Goal: Task Accomplishment & Management: Complete application form

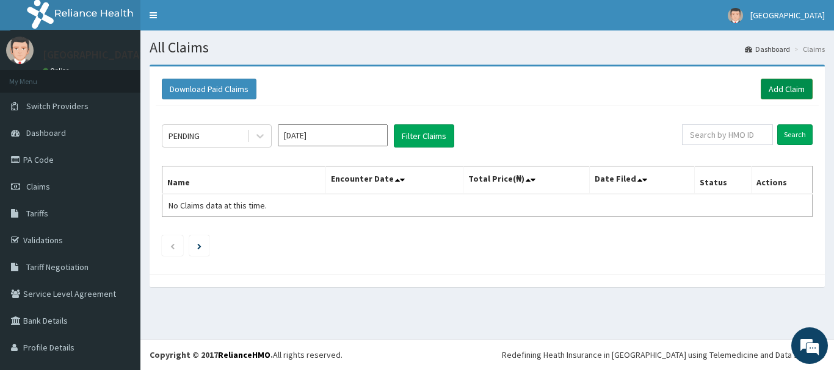
click at [790, 91] on link "Add Claim" at bounding box center [786, 89] width 52 height 21
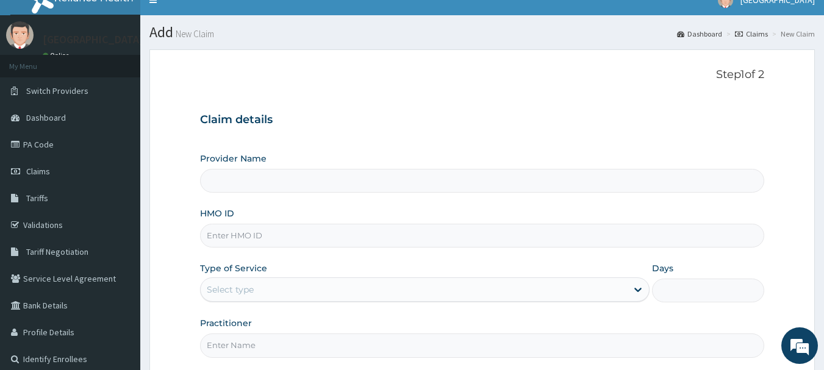
type input "[GEOGRAPHIC_DATA]"
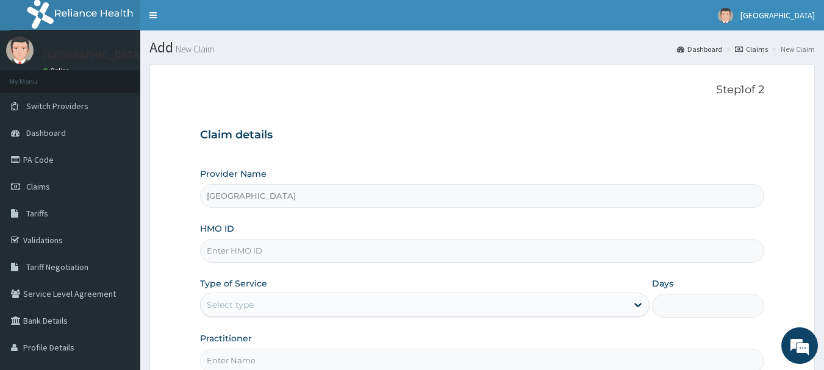
click at [314, 261] on input "HMO ID" at bounding box center [482, 251] width 565 height 24
type input "CII/10046/D"
click at [415, 298] on div "Select type" at bounding box center [414, 305] width 427 height 20
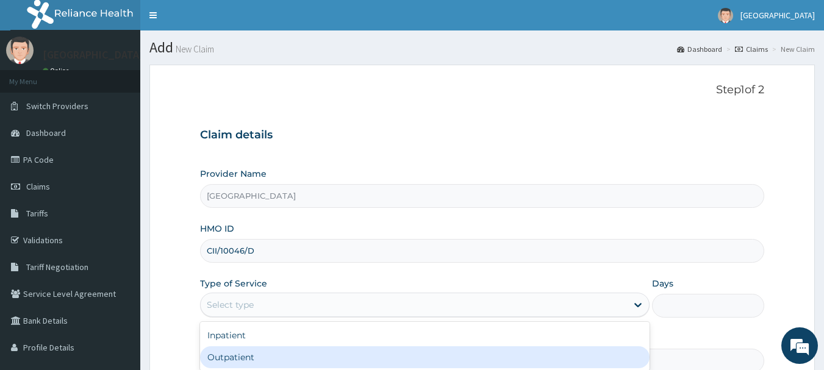
click at [389, 350] on div "Outpatient" at bounding box center [425, 358] width 450 height 22
type input "1"
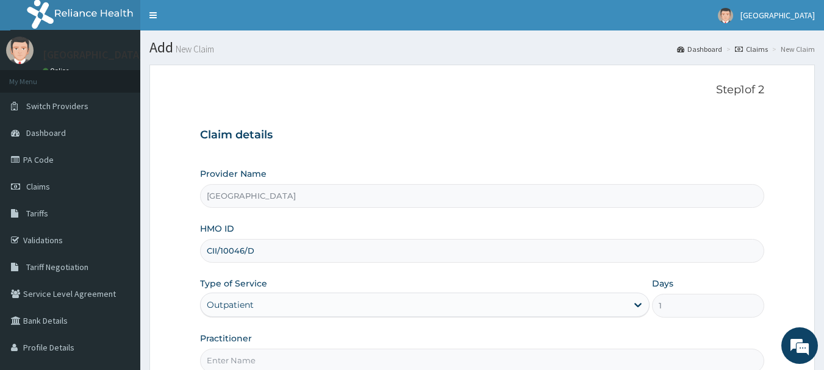
scroll to position [131, 0]
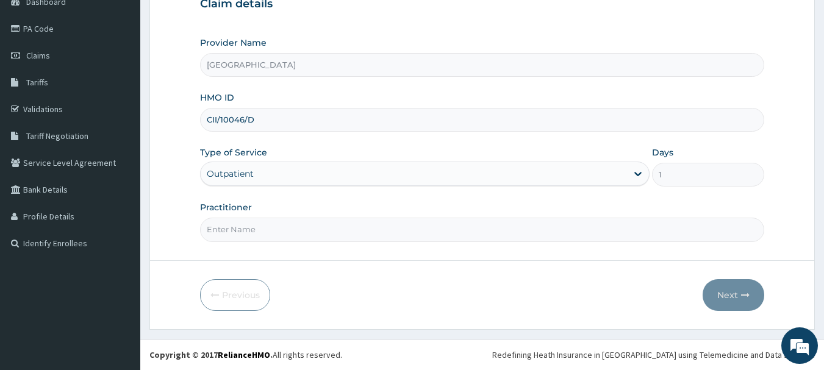
click at [432, 228] on input "Practitioner" at bounding box center [482, 230] width 565 height 24
type input "[PERSON_NAME]"
click at [748, 294] on icon "button" at bounding box center [745, 295] width 9 height 9
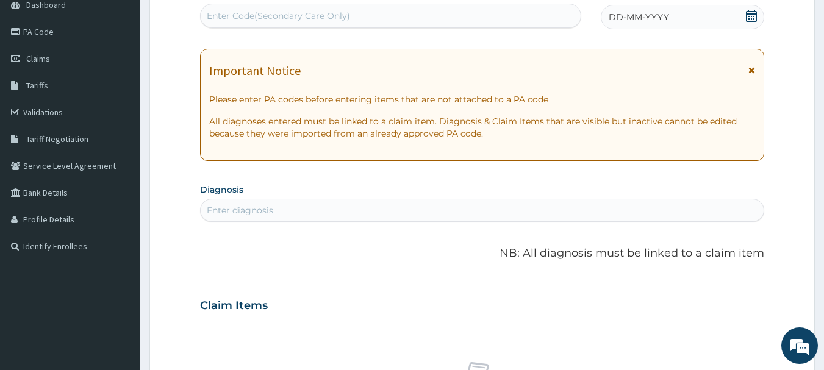
scroll to position [0, 0]
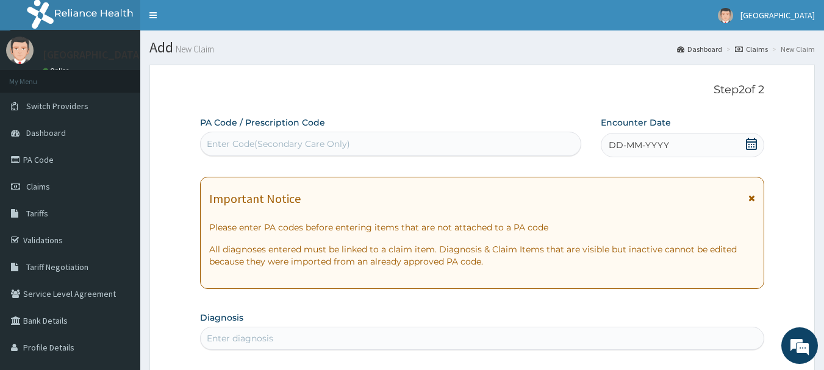
click at [750, 148] on icon at bounding box center [752, 144] width 12 height 12
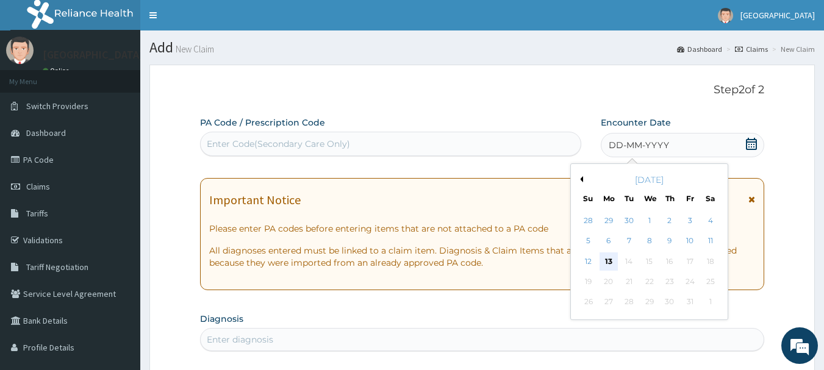
click at [605, 256] on div "13" at bounding box center [609, 262] width 18 height 18
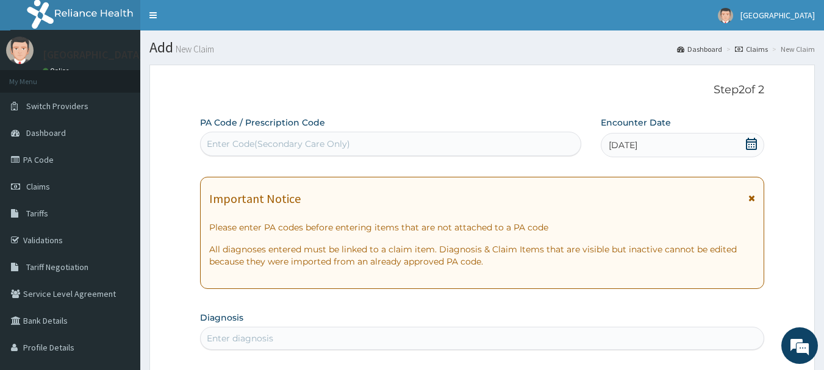
click at [749, 197] on icon at bounding box center [752, 198] width 7 height 9
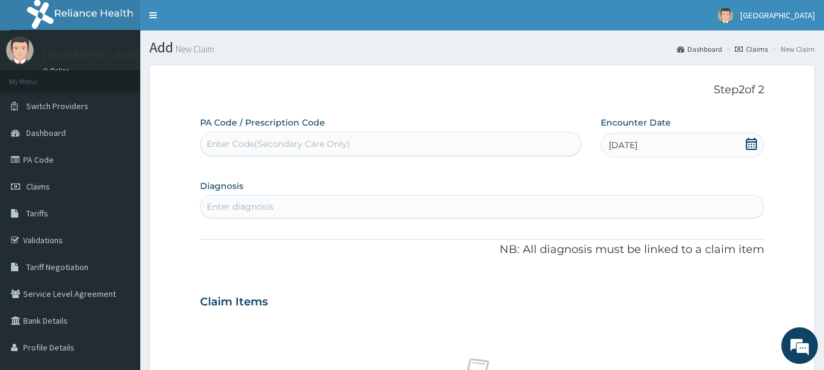
click at [420, 211] on div "Enter diagnosis" at bounding box center [483, 207] width 564 height 20
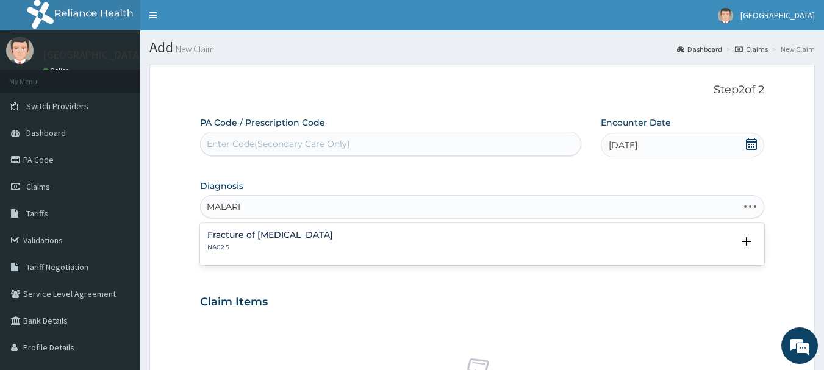
type input "[MEDICAL_DATA]"
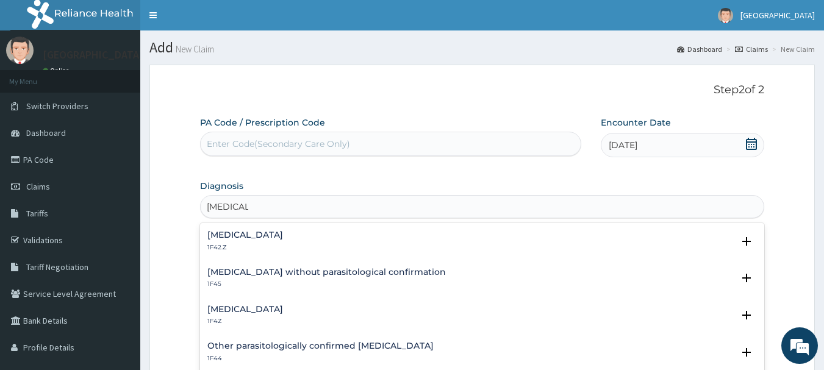
click at [275, 316] on div "[MEDICAL_DATA] 1F4Z" at bounding box center [245, 315] width 76 height 21
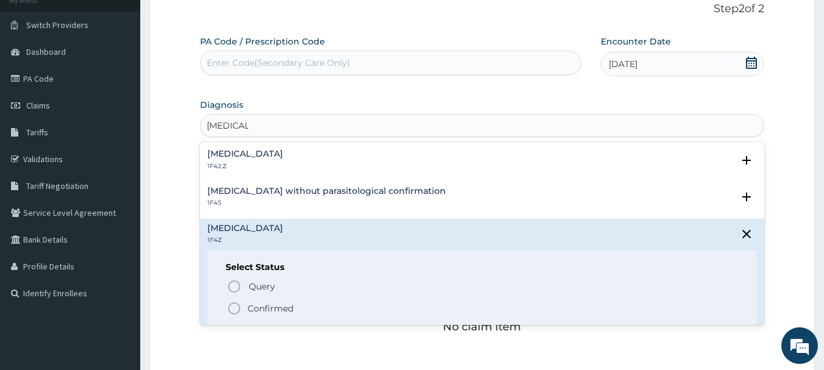
scroll to position [90, 0]
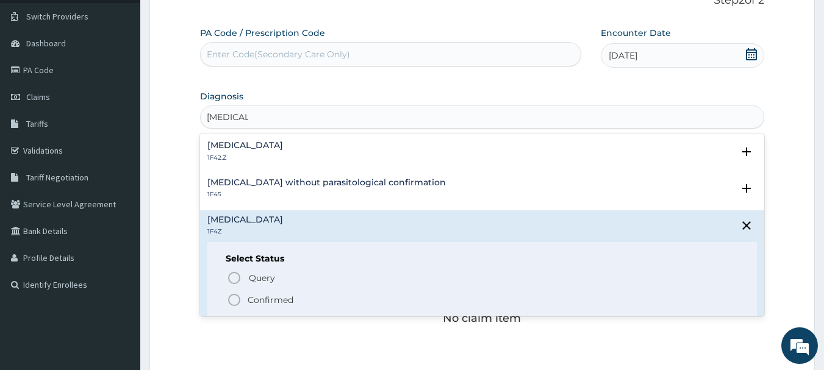
click at [233, 300] on icon "status option filled" at bounding box center [234, 300] width 15 height 15
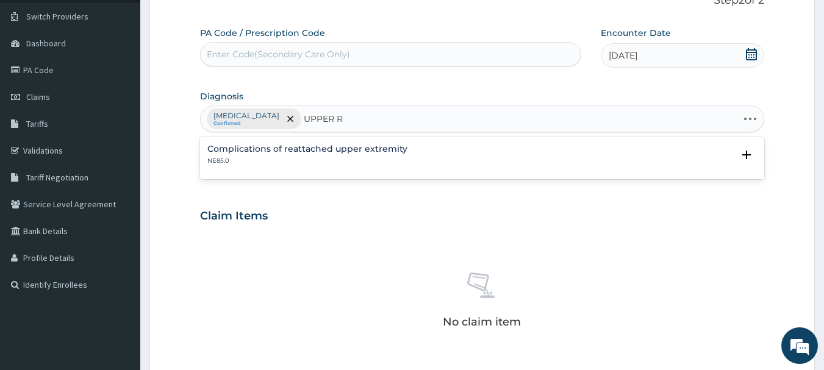
type input "UPPER"
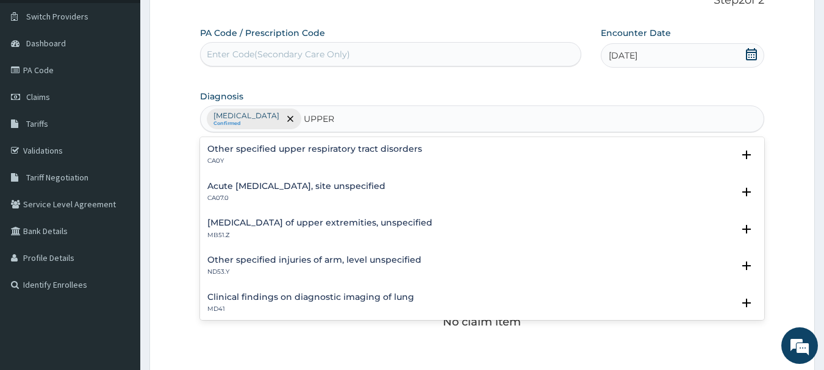
click at [333, 187] on h4 "Acute [MEDICAL_DATA], site unspecified" at bounding box center [296, 186] width 178 height 9
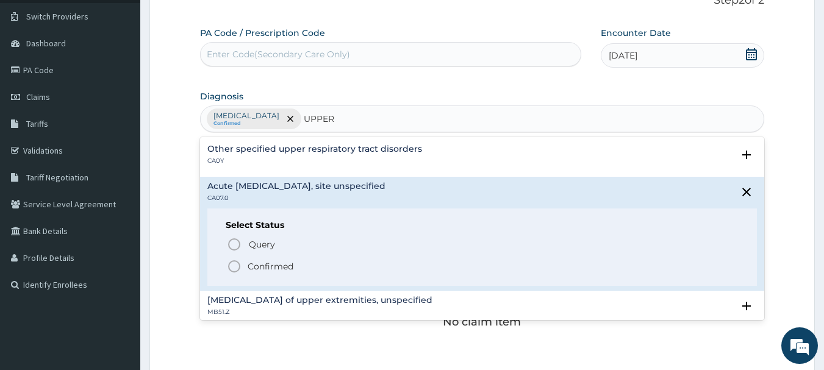
click at [235, 263] on icon "status option filled" at bounding box center [234, 266] width 15 height 15
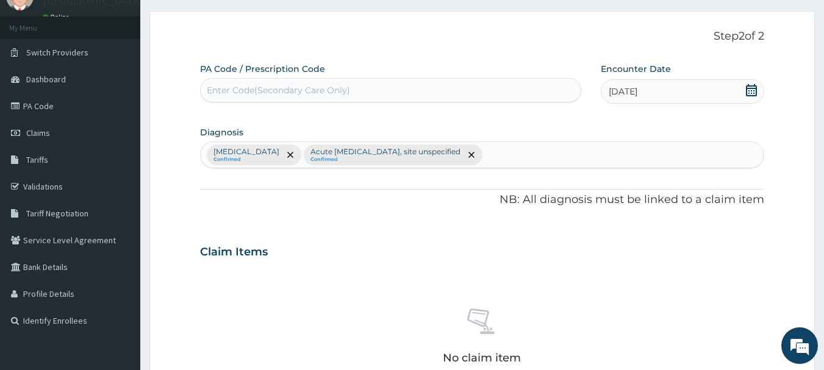
scroll to position [378, 0]
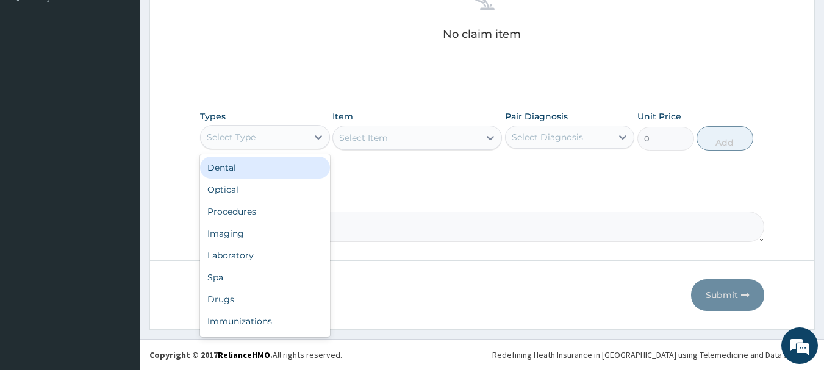
click at [240, 139] on div "Select Type" at bounding box center [231, 137] width 49 height 12
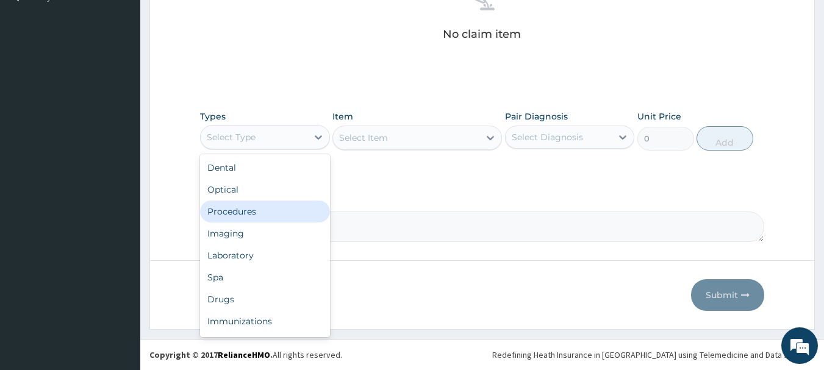
click at [259, 214] on div "Procedures" at bounding box center [265, 212] width 130 height 22
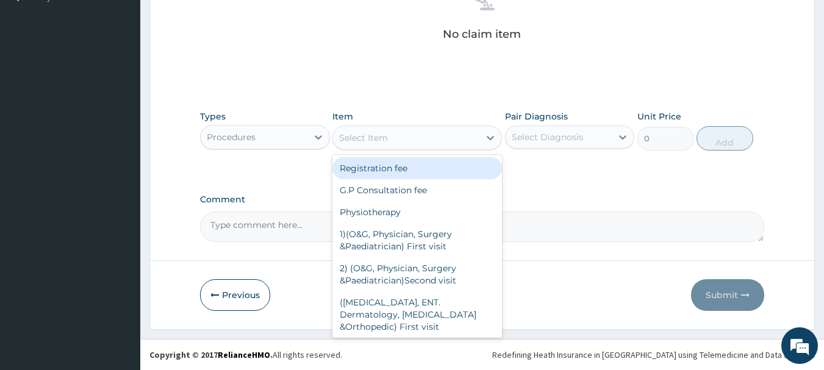
click at [463, 138] on div "Select Item" at bounding box center [406, 138] width 146 height 20
click at [448, 176] on div "Registration fee" at bounding box center [418, 168] width 170 height 22
type input "2000"
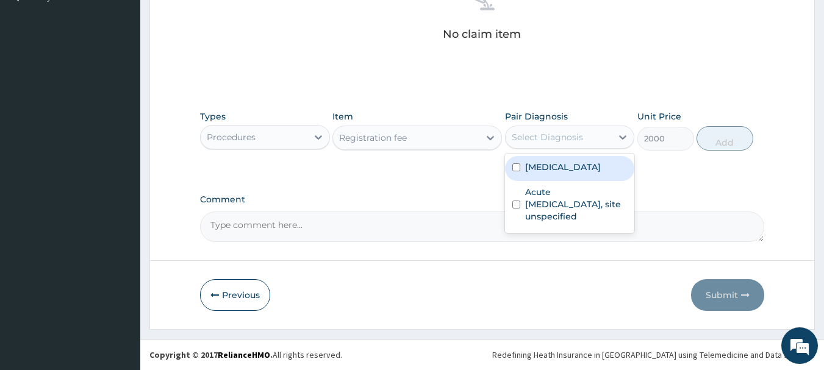
click at [562, 134] on div "Select Diagnosis" at bounding box center [547, 137] width 71 height 12
click at [557, 173] on div "[MEDICAL_DATA]" at bounding box center [570, 168] width 130 height 25
checkbox input "true"
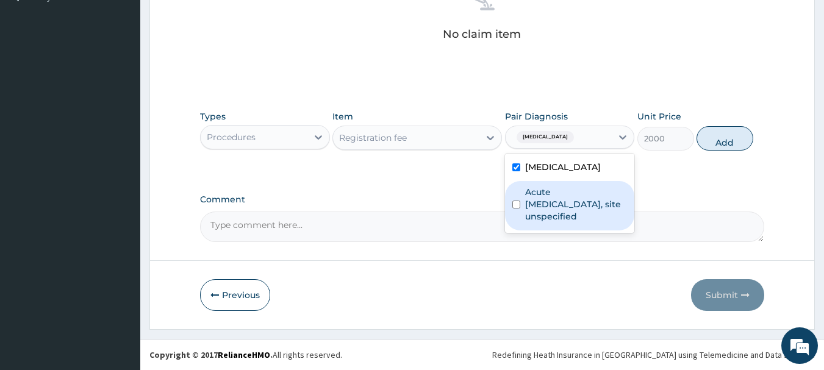
click at [541, 208] on label "Acute [MEDICAL_DATA], site unspecified" at bounding box center [576, 204] width 103 height 37
checkbox input "true"
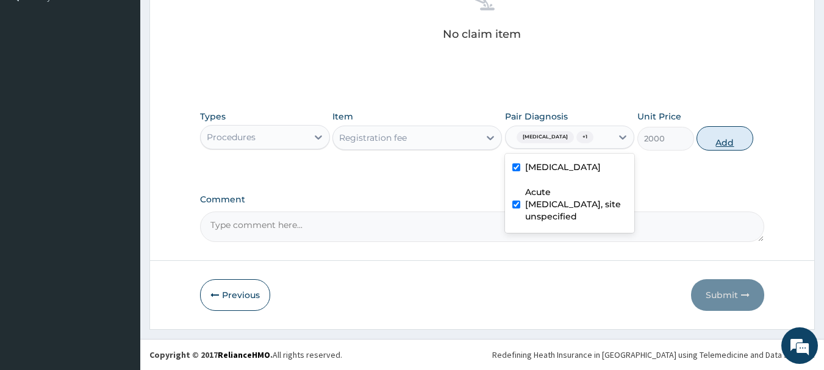
click at [734, 140] on button "Add" at bounding box center [725, 138] width 57 height 24
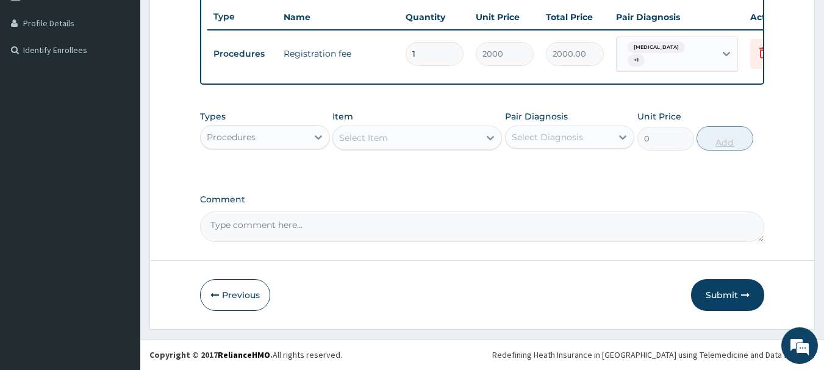
scroll to position [334, 0]
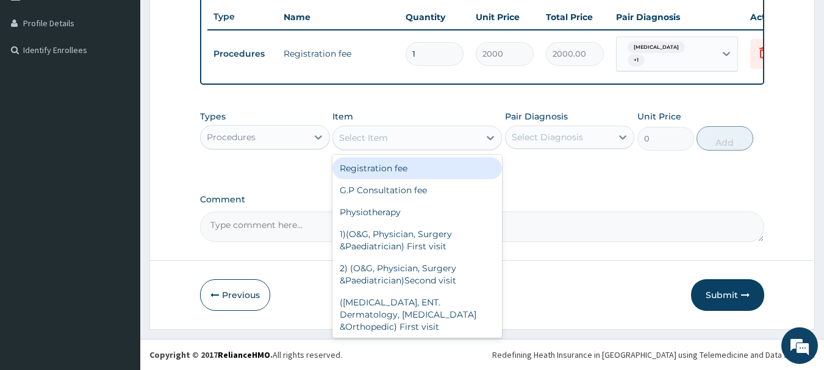
click at [422, 136] on div "Select Item" at bounding box center [406, 138] width 146 height 20
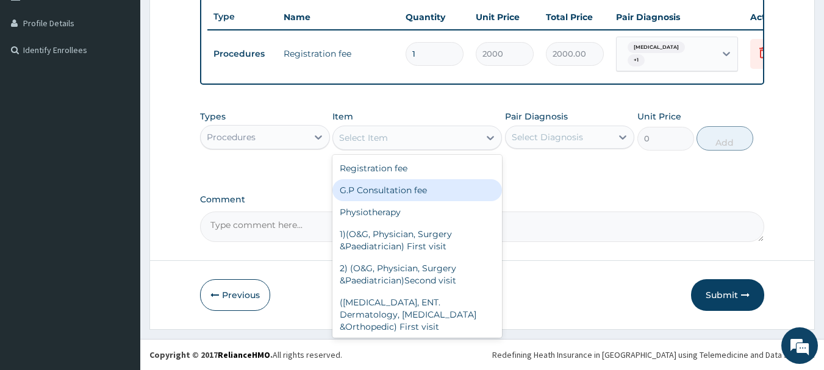
click at [394, 186] on div "G.P Consultation fee" at bounding box center [418, 190] width 170 height 22
type input "3000"
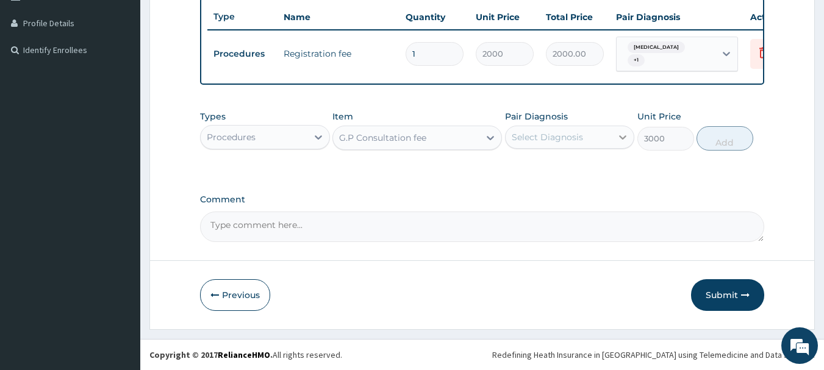
click at [622, 130] on div at bounding box center [623, 137] width 22 height 22
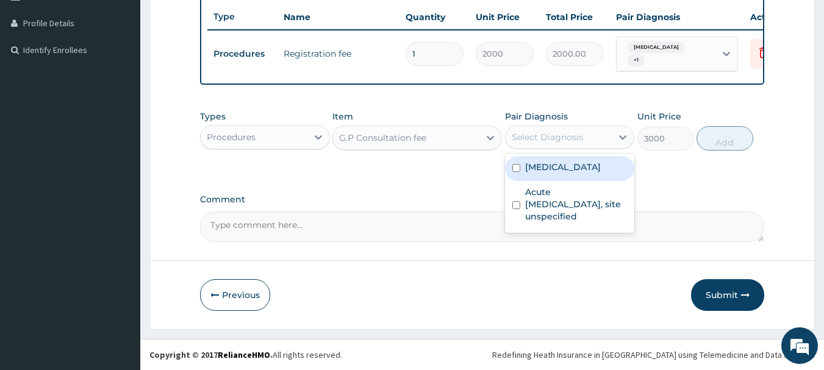
click at [557, 179] on div "[MEDICAL_DATA]" at bounding box center [570, 168] width 130 height 25
checkbox input "true"
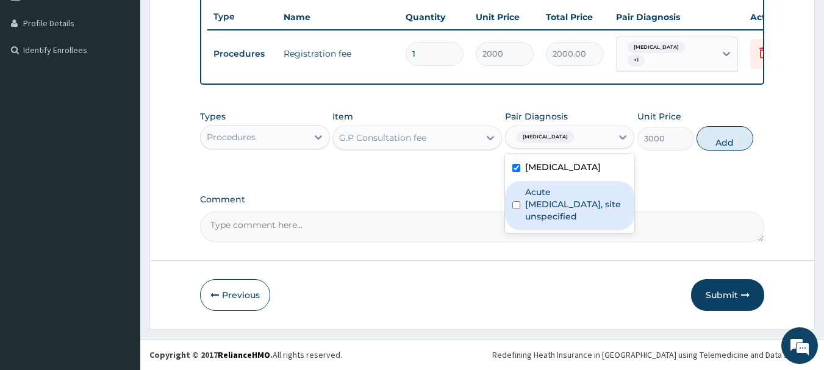
click at [551, 201] on label "Acute [MEDICAL_DATA], site unspecified" at bounding box center [576, 204] width 103 height 37
checkbox input "true"
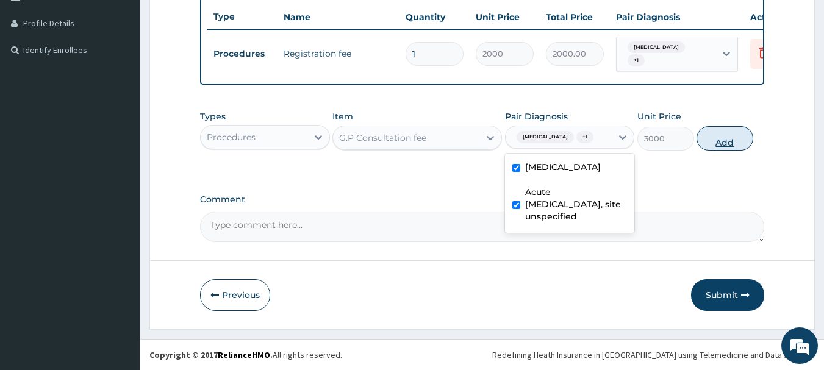
click at [735, 139] on button "Add" at bounding box center [725, 138] width 57 height 24
type input "0"
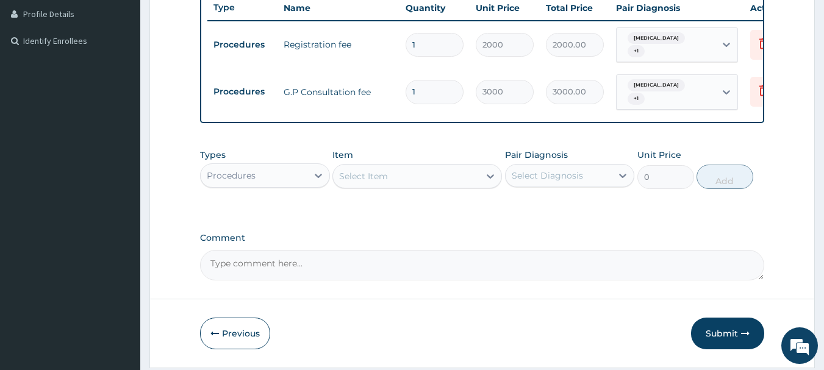
click at [256, 186] on div "Procedures" at bounding box center [254, 176] width 107 height 20
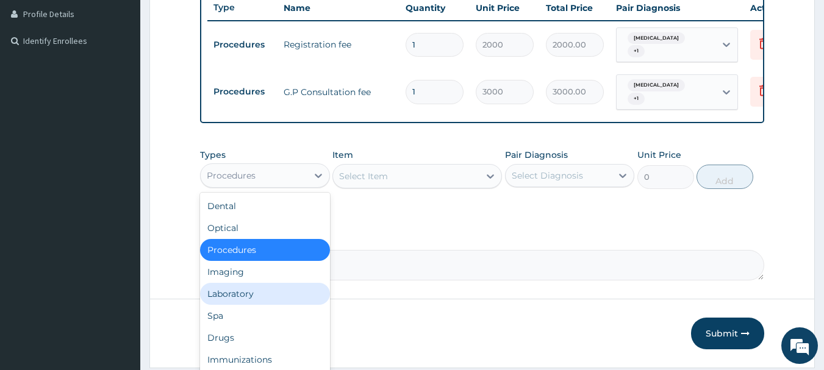
click at [237, 299] on div "Laboratory" at bounding box center [265, 294] width 130 height 22
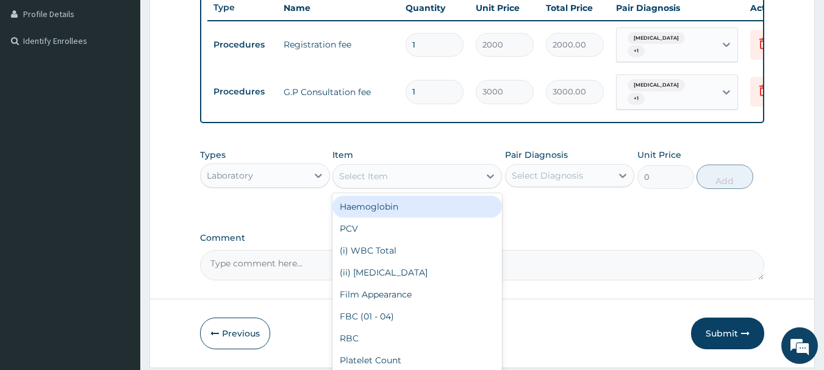
click at [413, 189] on div "Select Item" at bounding box center [418, 176] width 170 height 24
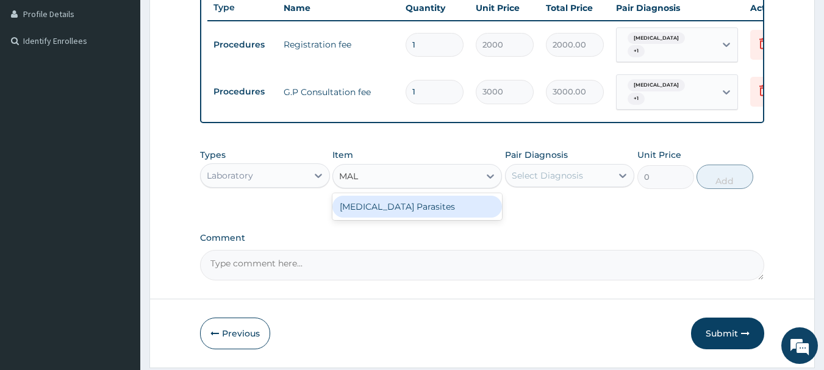
type input "MALA"
click at [414, 218] on div "[MEDICAL_DATA] Parasites" at bounding box center [418, 207] width 170 height 22
type input "800"
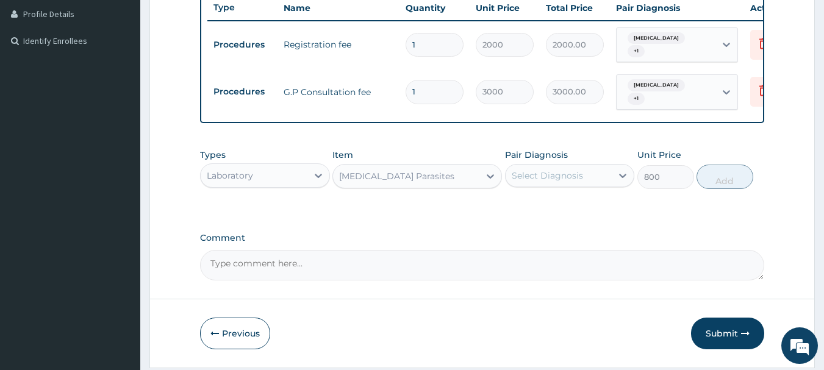
click at [582, 186] on div "Select Diagnosis" at bounding box center [559, 176] width 107 height 20
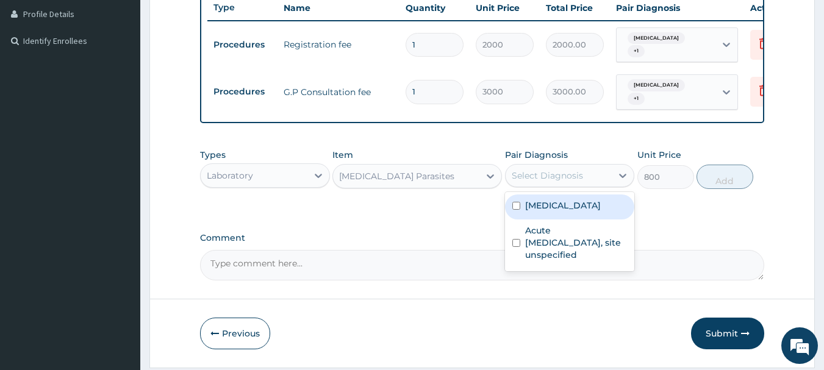
click at [572, 212] on label "[MEDICAL_DATA]" at bounding box center [563, 206] width 76 height 12
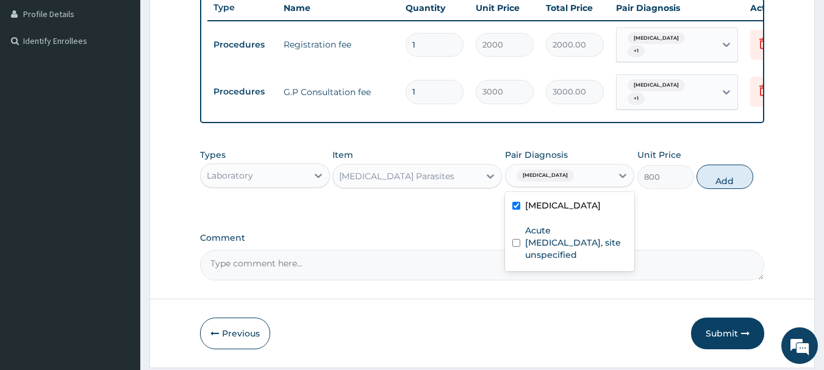
checkbox input "true"
click at [721, 189] on button "Add" at bounding box center [725, 177] width 57 height 24
type input "0"
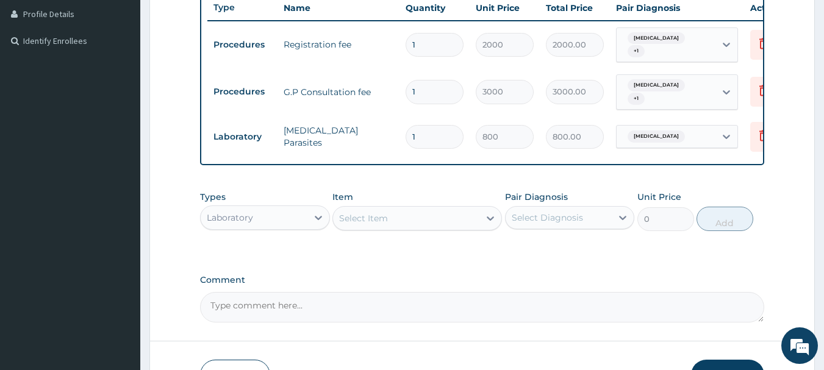
click at [416, 228] on div "Select Item" at bounding box center [406, 219] width 146 height 20
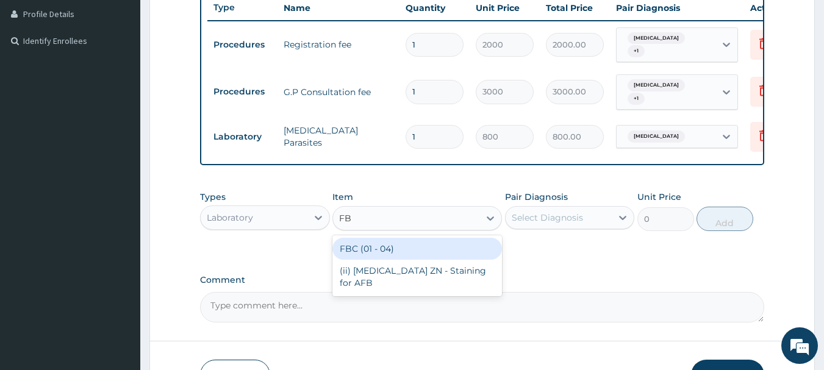
type input "FBC"
click at [418, 253] on div "FBC (01 - 04)" at bounding box center [418, 249] width 170 height 22
type input "1600"
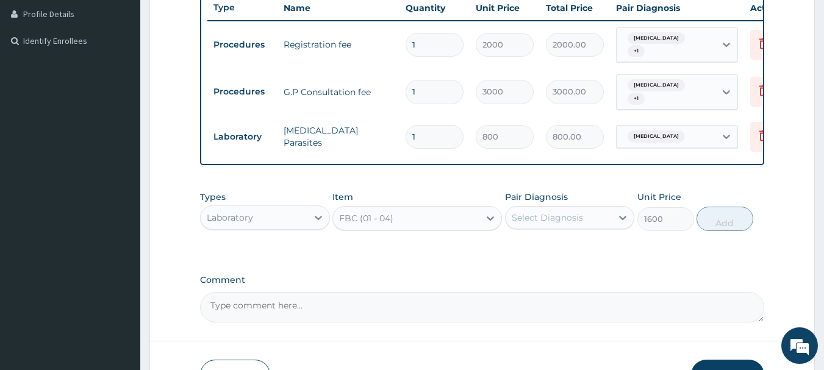
click at [557, 224] on div "Select Diagnosis" at bounding box center [547, 218] width 71 height 12
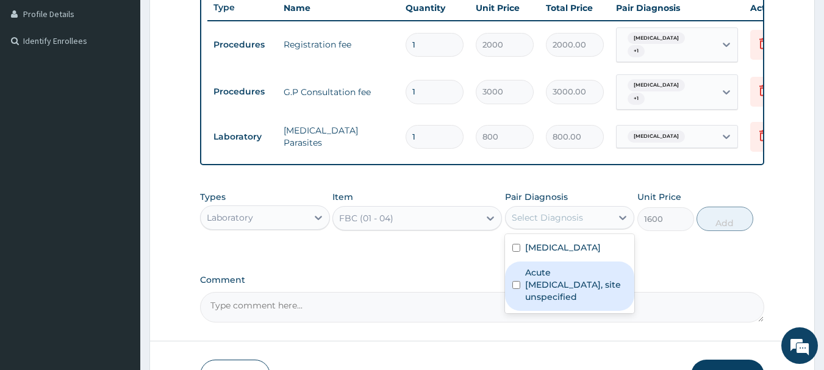
click at [549, 286] on label "Acute [MEDICAL_DATA], site unspecified" at bounding box center [576, 285] width 103 height 37
checkbox input "true"
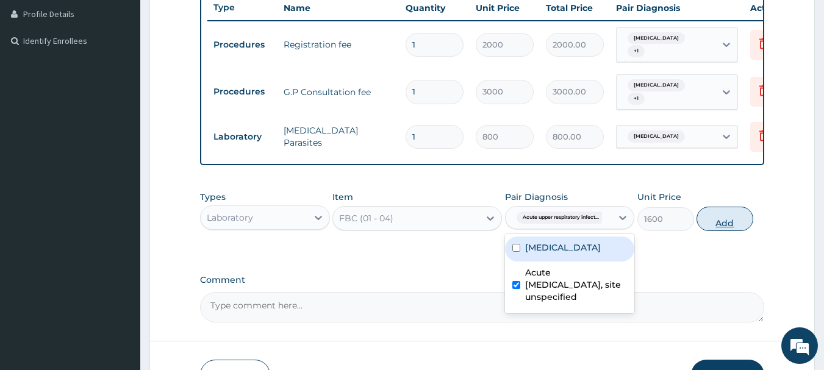
click at [738, 226] on button "Add" at bounding box center [725, 219] width 57 height 24
type input "0"
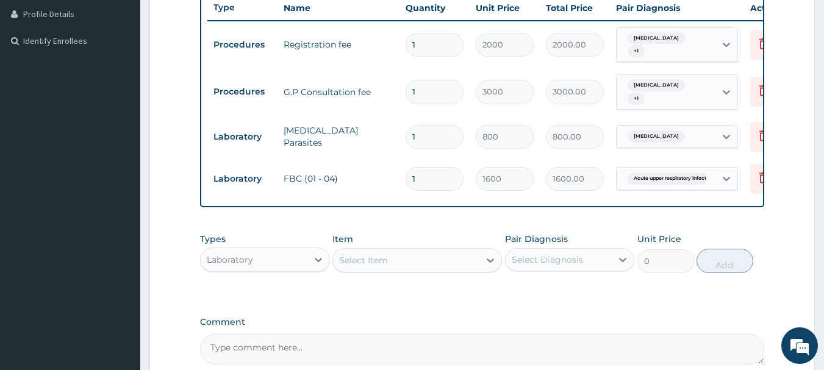
scroll to position [466, 0]
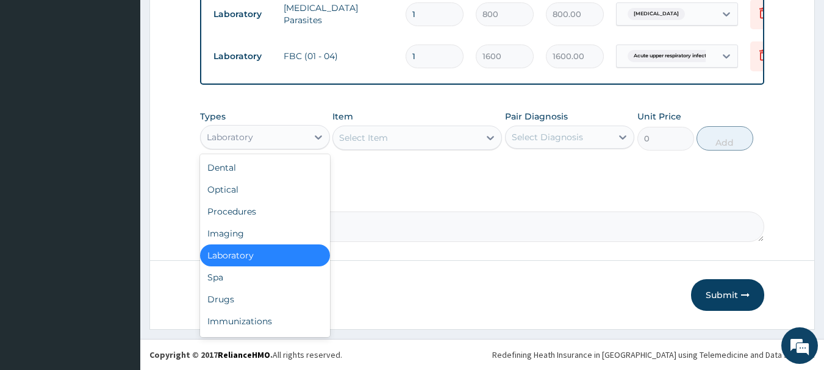
click at [283, 137] on div "Laboratory" at bounding box center [254, 138] width 107 height 20
click at [244, 301] on div "Drugs" at bounding box center [265, 300] width 130 height 22
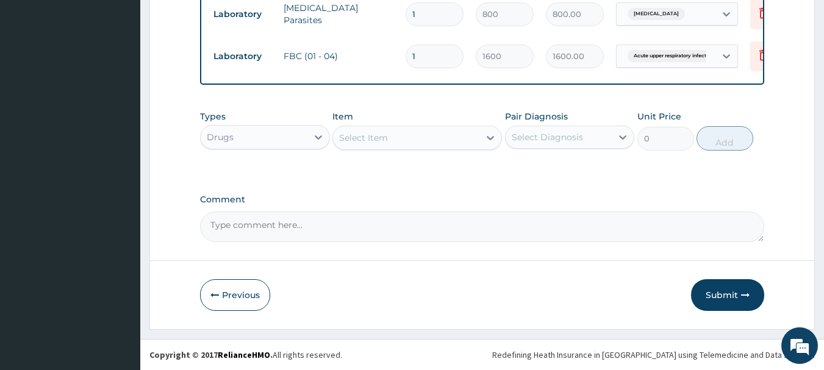
click at [432, 152] on div "Types Drugs Item Select Item Pair Diagnosis Select Diagnosis Unit Price 0 Add" at bounding box center [482, 130] width 565 height 52
click at [433, 145] on div "Select Item" at bounding box center [406, 138] width 146 height 20
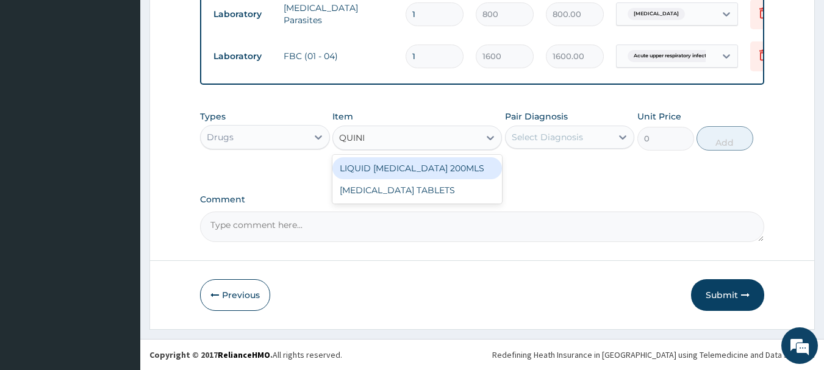
type input "QUININ"
click at [429, 168] on div "LIQUID [MEDICAL_DATA] 200MLS" at bounding box center [418, 168] width 170 height 22
type input "1200"
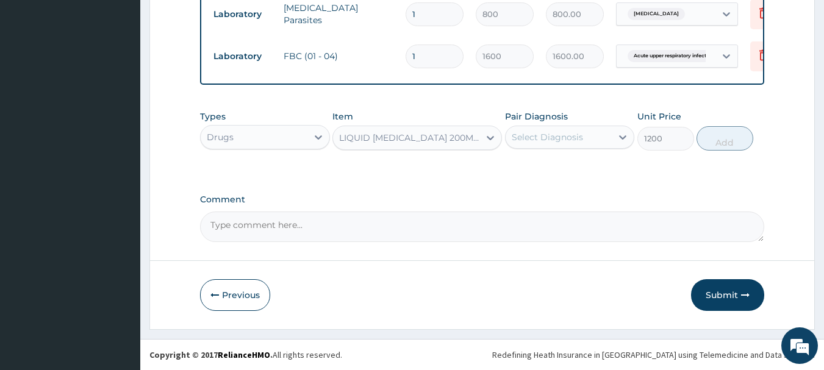
click at [612, 136] on div "Select Diagnosis" at bounding box center [559, 138] width 107 height 20
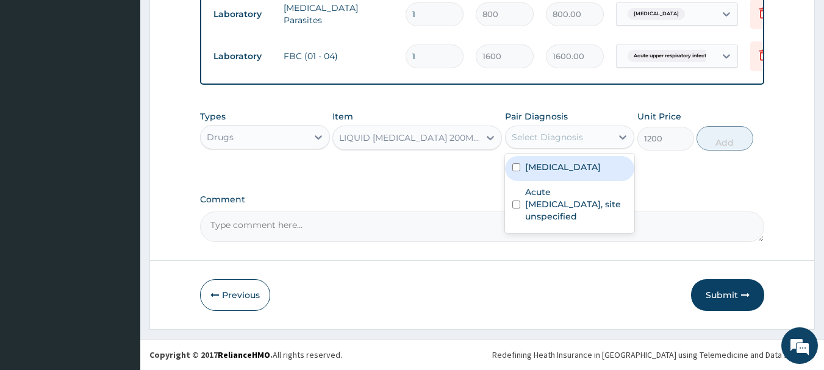
click at [596, 154] on div "[MEDICAL_DATA] Acute [MEDICAL_DATA], site unspecified" at bounding box center [570, 193] width 130 height 79
click at [587, 165] on label "[MEDICAL_DATA]" at bounding box center [563, 167] width 76 height 12
checkbox input "true"
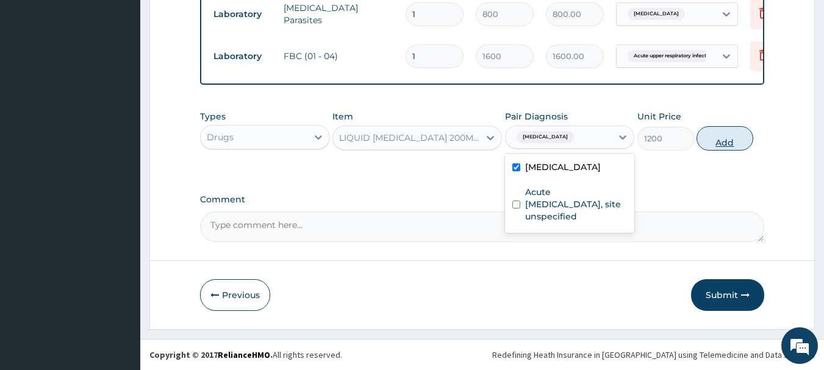
click at [711, 139] on button "Add" at bounding box center [725, 138] width 57 height 24
type input "0"
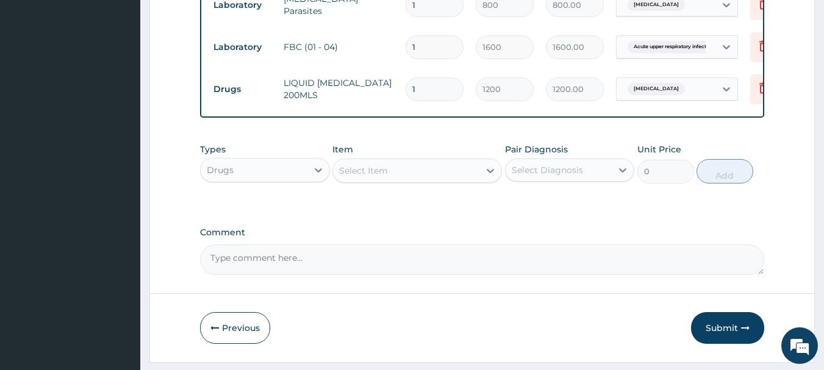
click at [443, 167] on div "Select Item" at bounding box center [418, 171] width 170 height 24
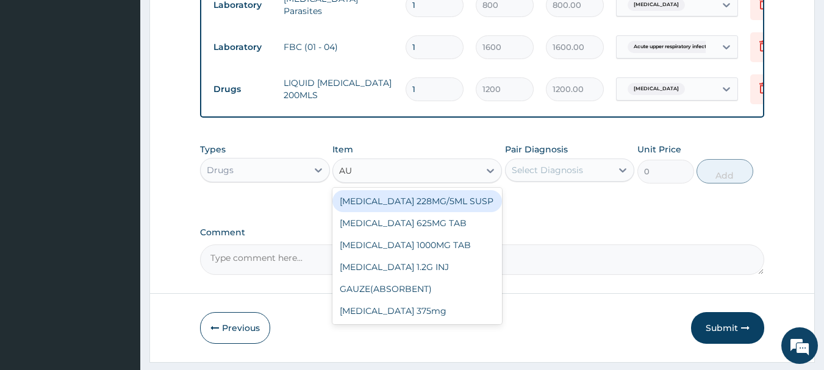
type input "AUG"
click at [451, 202] on div "[MEDICAL_DATA] 228MG/5ML SUSP" at bounding box center [418, 201] width 170 height 22
type input "2500"
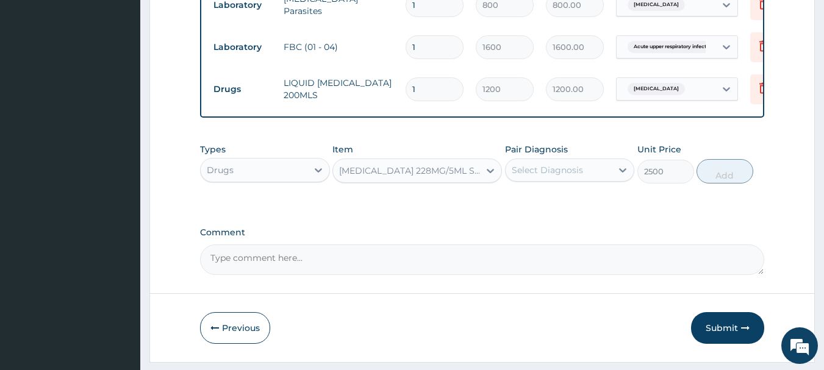
click at [558, 176] on div "Select Diagnosis" at bounding box center [547, 170] width 71 height 12
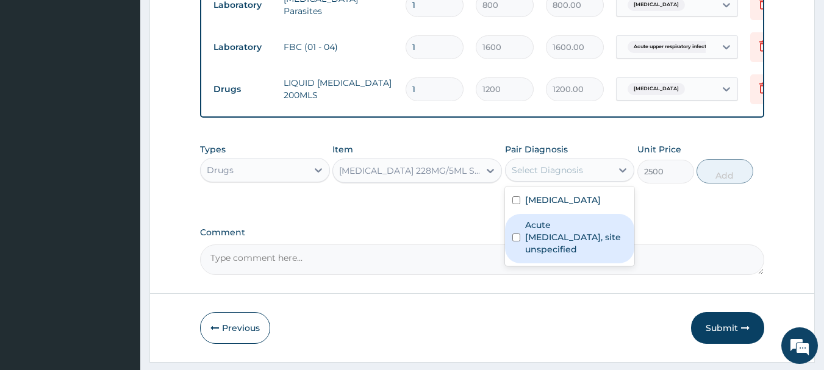
click at [553, 244] on label "Acute [MEDICAL_DATA], site unspecified" at bounding box center [576, 237] width 103 height 37
checkbox input "true"
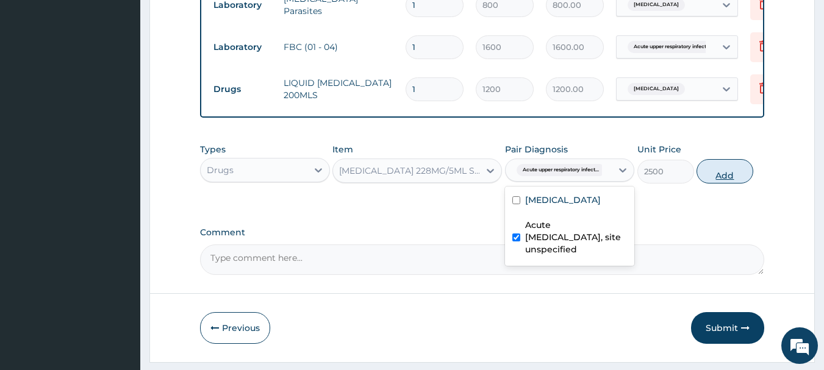
click at [733, 184] on button "Add" at bounding box center [725, 171] width 57 height 24
type input "0"
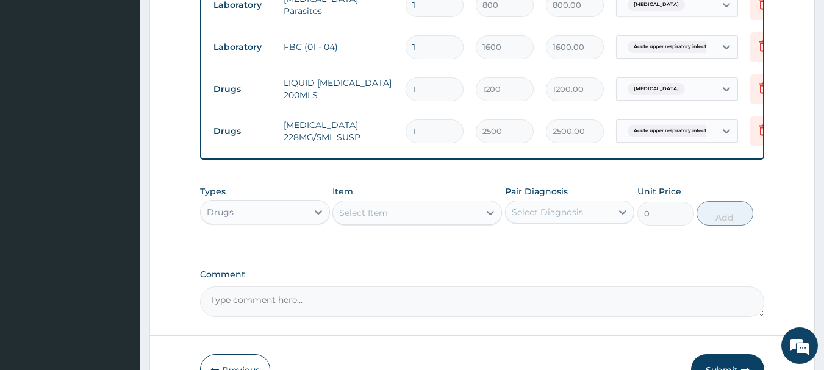
click at [359, 225] on div "Select Item" at bounding box center [418, 213] width 170 height 24
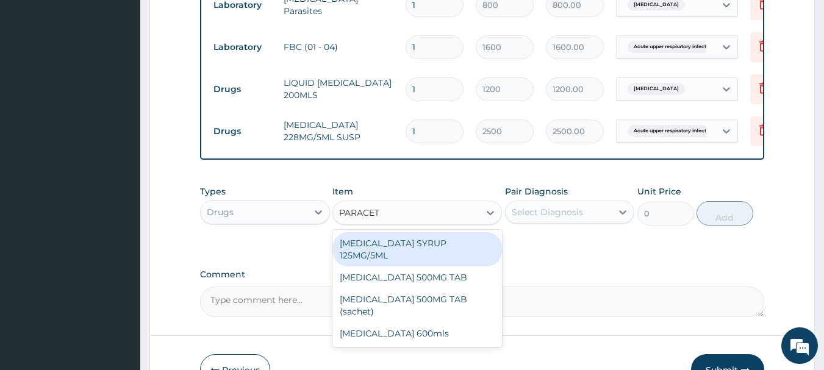
type input "PARACETA"
click at [377, 251] on div "[MEDICAL_DATA] SYRUP 125MG/5ML" at bounding box center [418, 250] width 170 height 34
type input "400"
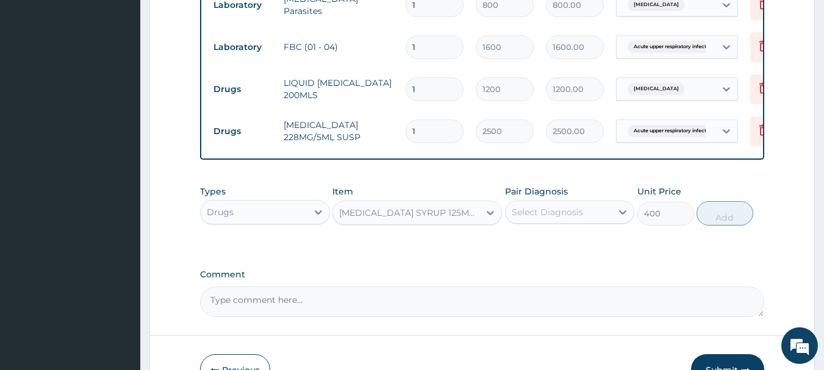
click at [528, 232] on div "Types Drugs Item [MEDICAL_DATA] SYRUP 125MG/5ML Pair Diagnosis Select Diagnosis…" at bounding box center [482, 205] width 565 height 52
click at [532, 226] on div "Pair Diagnosis Select Diagnosis" at bounding box center [570, 206] width 130 height 40
click at [537, 218] on div "Select Diagnosis" at bounding box center [547, 212] width 71 height 12
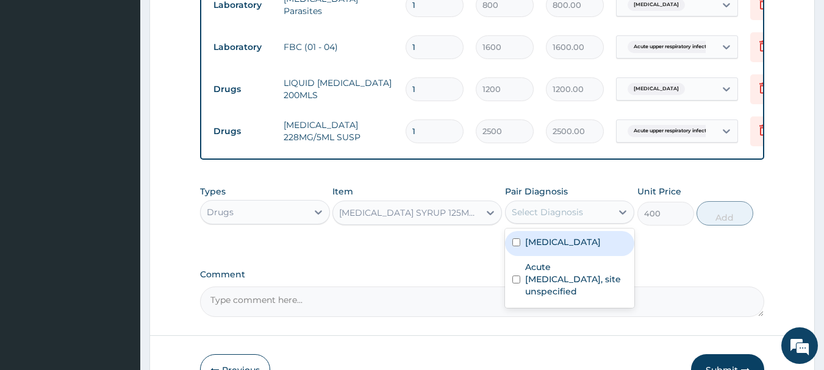
click at [538, 256] on div "[MEDICAL_DATA]" at bounding box center [570, 243] width 130 height 25
checkbox input "true"
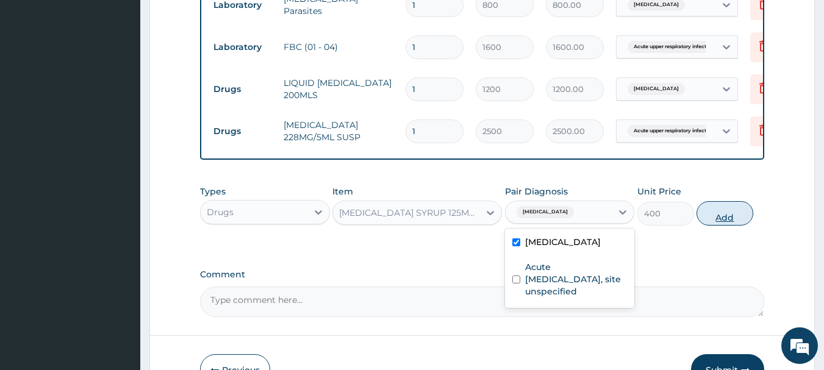
click at [736, 220] on button "Add" at bounding box center [725, 213] width 57 height 24
type input "0"
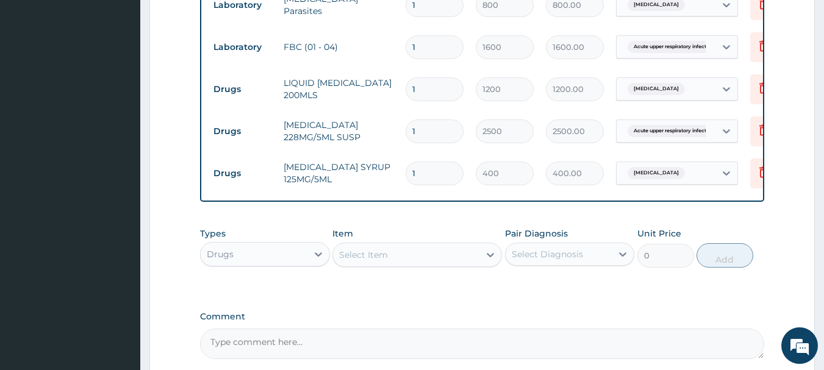
click at [383, 261] on div "Select Item" at bounding box center [363, 255] width 49 height 12
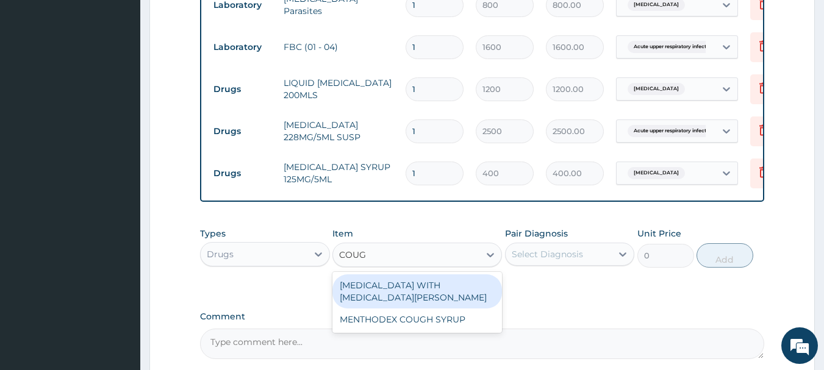
type input "COUGH"
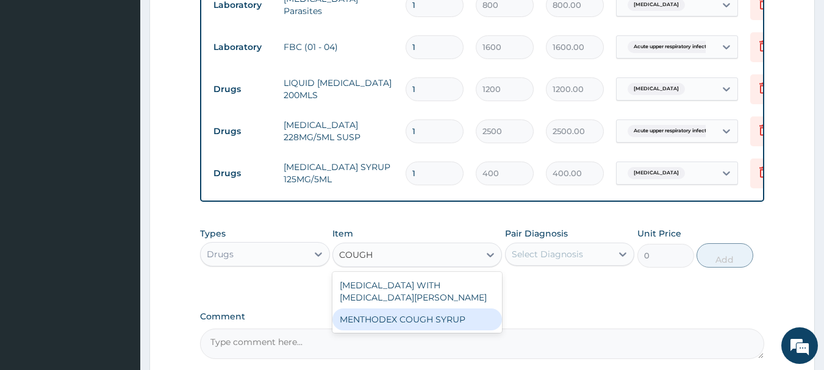
click at [406, 324] on div "MENTHODEX COUGH SYRUP" at bounding box center [418, 320] width 170 height 22
type input "800"
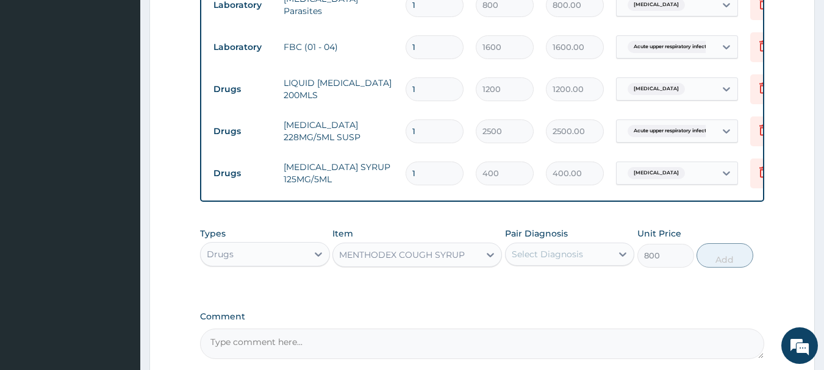
click at [560, 264] on div "Select Diagnosis" at bounding box center [559, 255] width 107 height 20
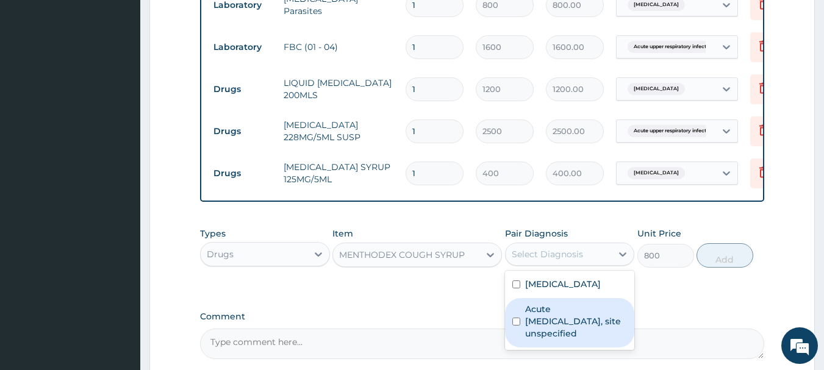
click at [563, 323] on label "Acute [MEDICAL_DATA], site unspecified" at bounding box center [576, 321] width 103 height 37
checkbox input "true"
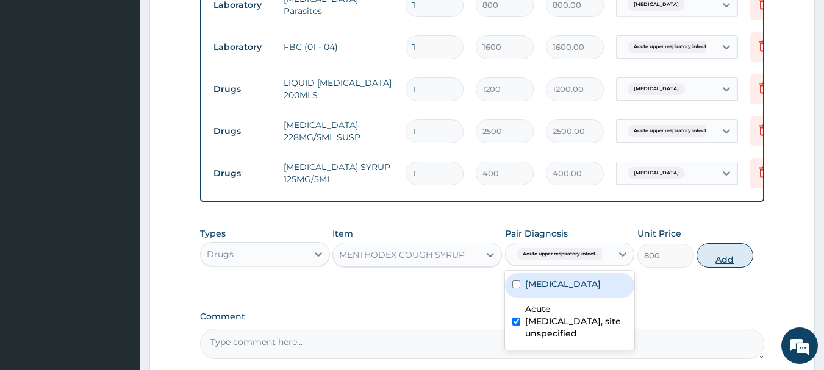
click at [735, 268] on button "Add" at bounding box center [725, 255] width 57 height 24
type input "0"
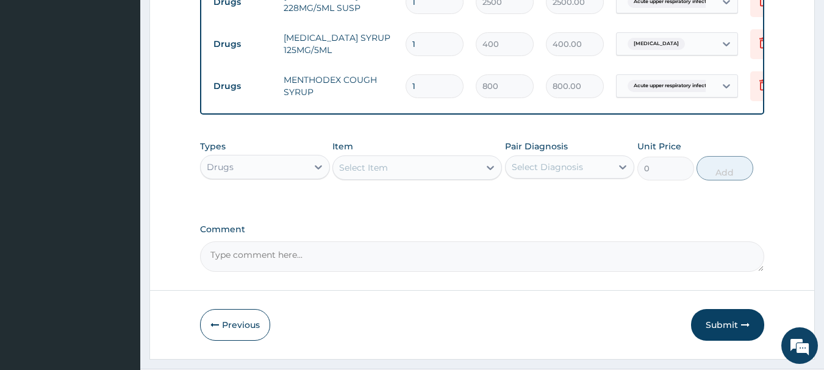
scroll to position [634, 0]
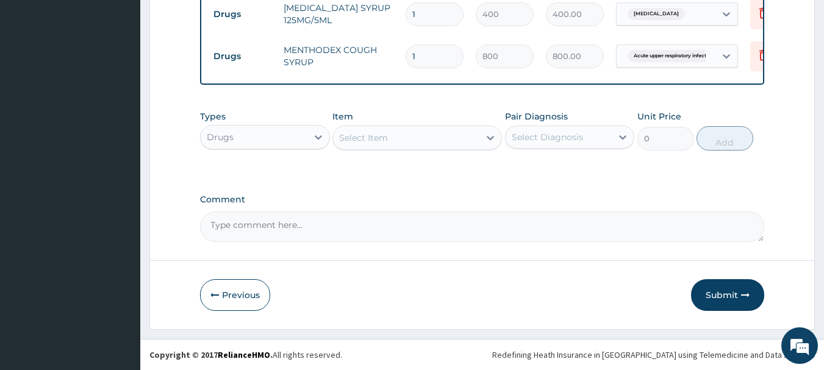
click at [411, 140] on div "Select Item" at bounding box center [406, 138] width 146 height 20
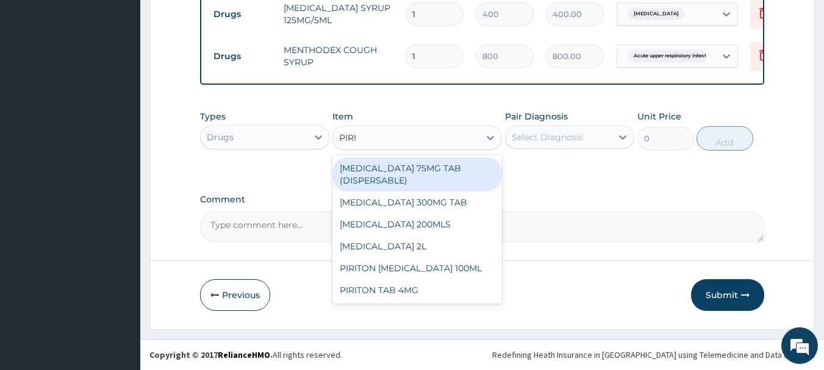
type input "PIRIT"
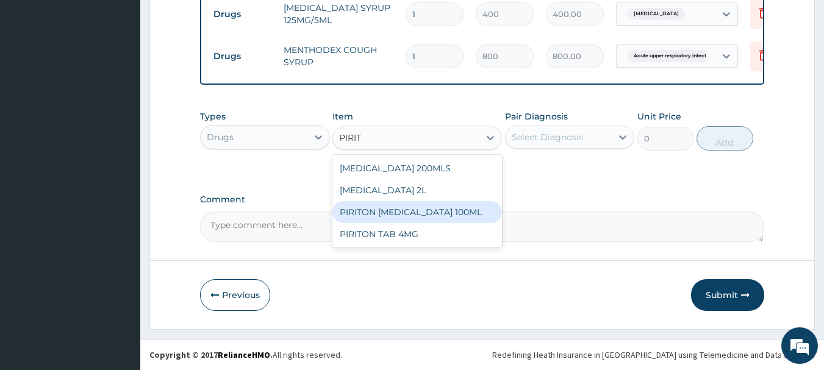
click at [425, 217] on div "PIRITON [MEDICAL_DATA] 100ML" at bounding box center [418, 212] width 170 height 22
type input "450"
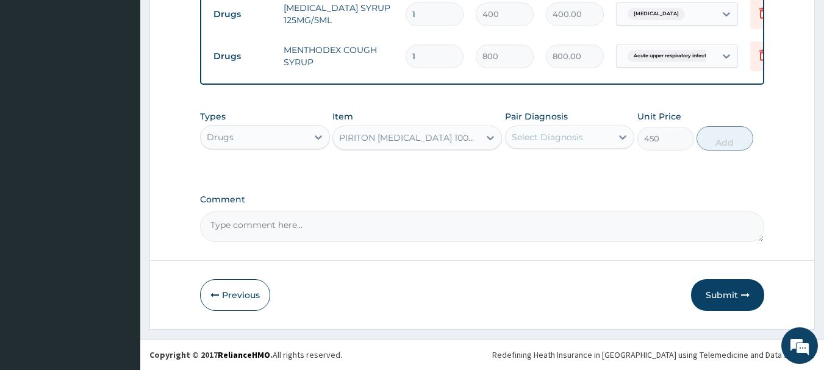
click at [582, 144] on div "Select Diagnosis" at bounding box center [559, 138] width 107 height 20
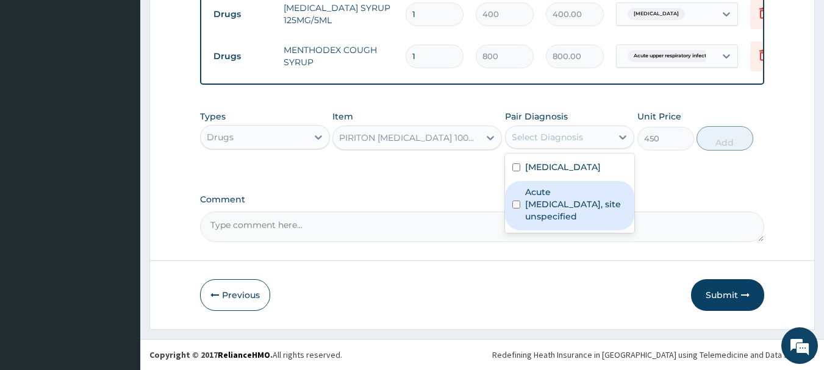
click at [575, 197] on label "Acute [MEDICAL_DATA], site unspecified" at bounding box center [576, 204] width 103 height 37
checkbox input "true"
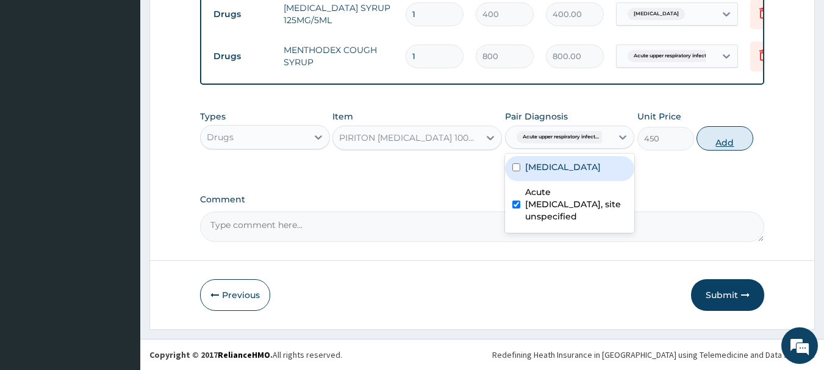
click at [722, 138] on button "Add" at bounding box center [725, 138] width 57 height 24
type input "0"
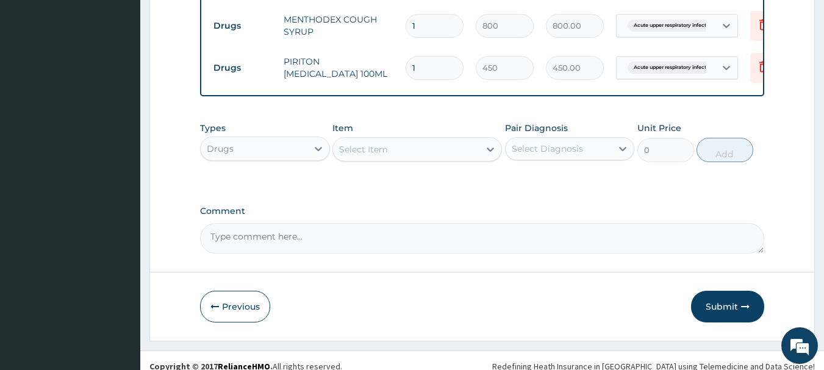
scroll to position [676, 0]
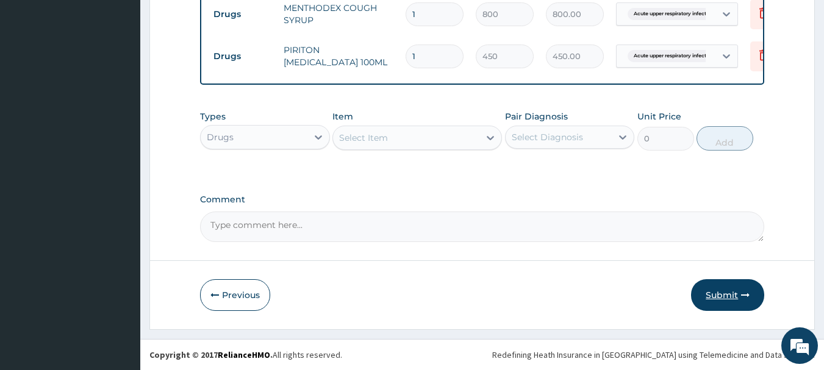
click at [744, 301] on button "Submit" at bounding box center [727, 296] width 73 height 32
